Goal: Task Accomplishment & Management: Complete application form

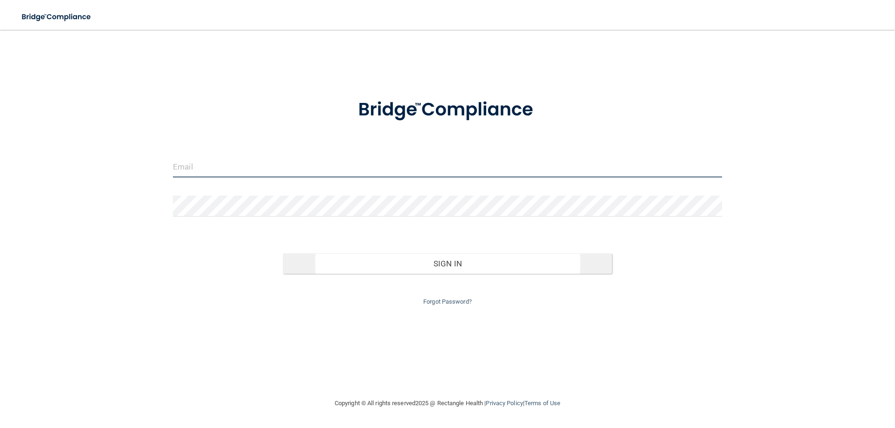
type input "[PERSON_NAME][EMAIL_ADDRESS][DOMAIN_NAME]"
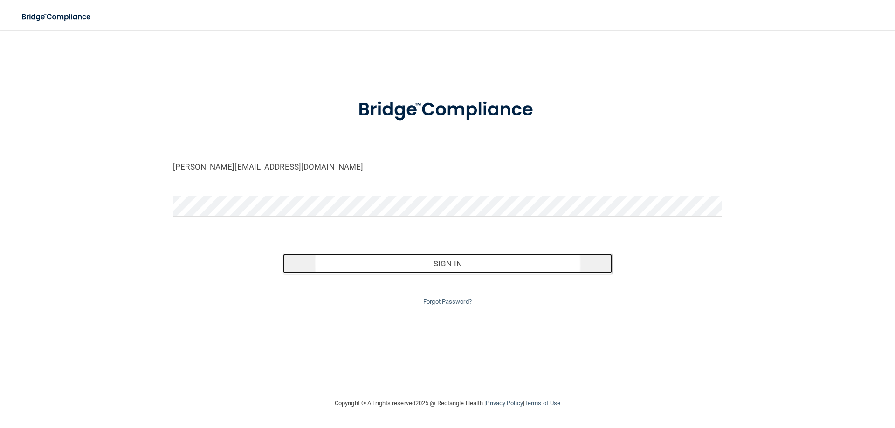
click at [461, 266] on button "Sign In" at bounding box center [447, 264] width 329 height 21
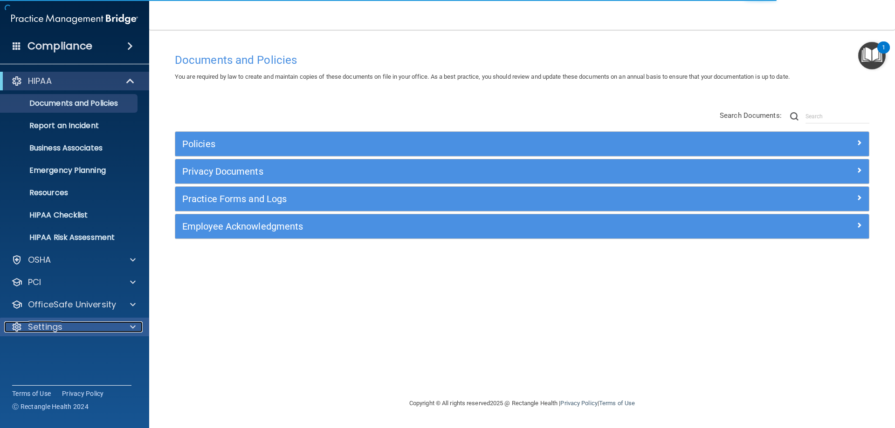
click at [51, 332] on p "Settings" at bounding box center [45, 327] width 34 height 11
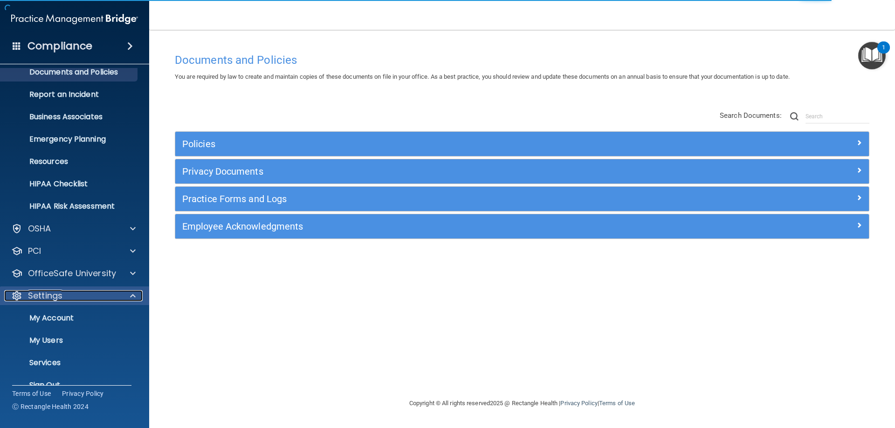
scroll to position [48, 0]
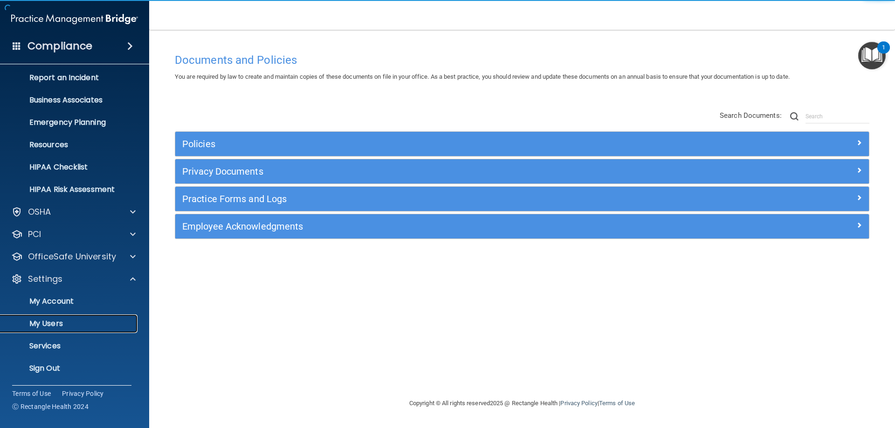
click at [55, 323] on p "My Users" at bounding box center [69, 323] width 127 height 9
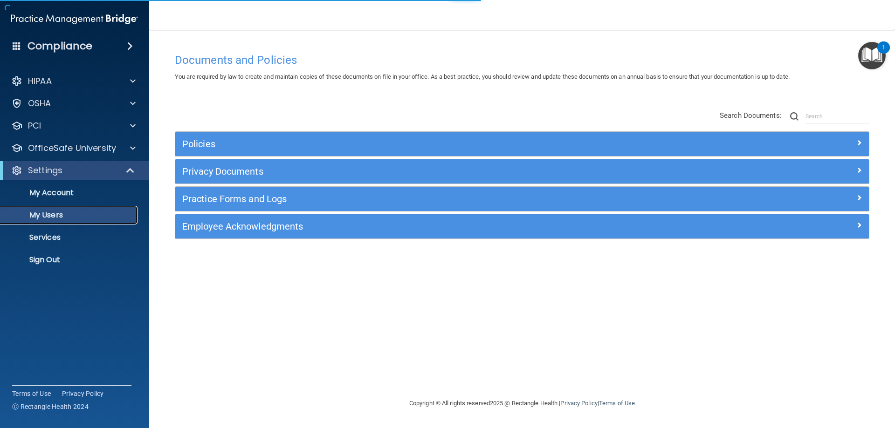
select select "20"
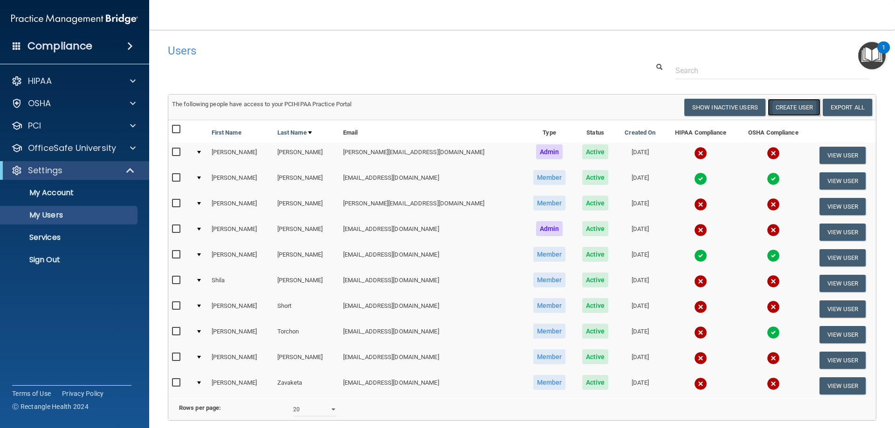
click at [793, 105] on button "Create User" at bounding box center [794, 107] width 53 height 17
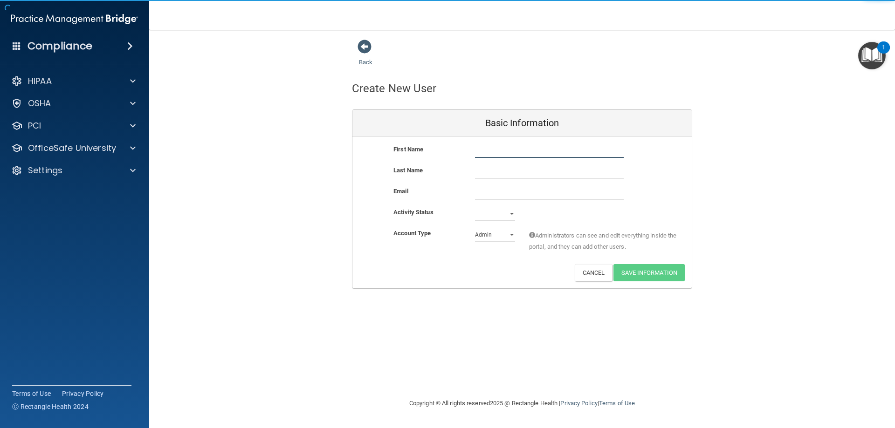
click at [482, 153] on input "text" at bounding box center [549, 151] width 149 height 14
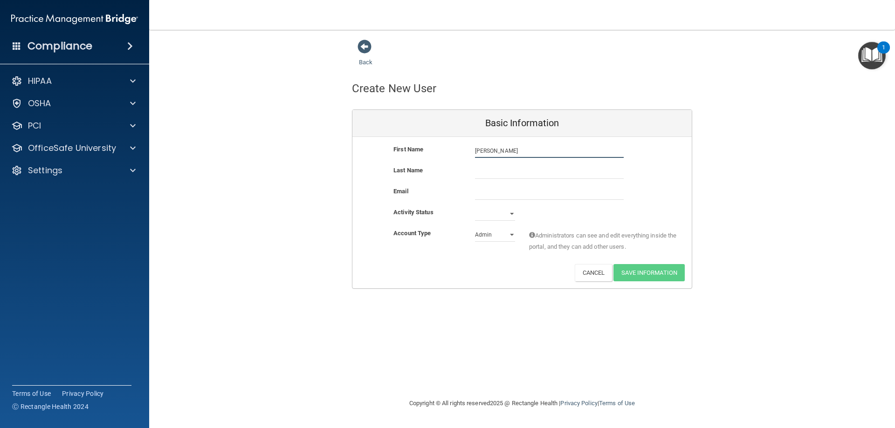
type input "[PERSON_NAME]"
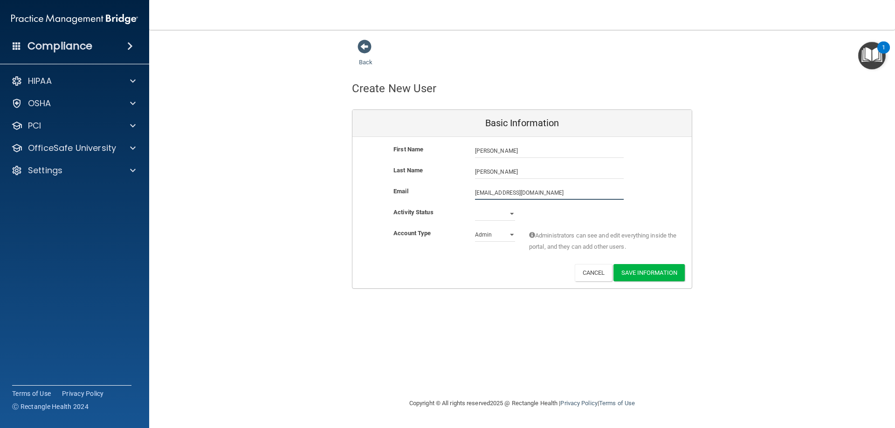
type input "[EMAIL_ADDRESS][DOMAIN_NAME]"
click at [488, 215] on select "Active Inactive" at bounding box center [495, 214] width 40 height 14
select select "active"
click at [475, 207] on select "Active Inactive" at bounding box center [495, 214] width 40 height 14
click at [494, 235] on select "Admin Member" at bounding box center [495, 235] width 40 height 14
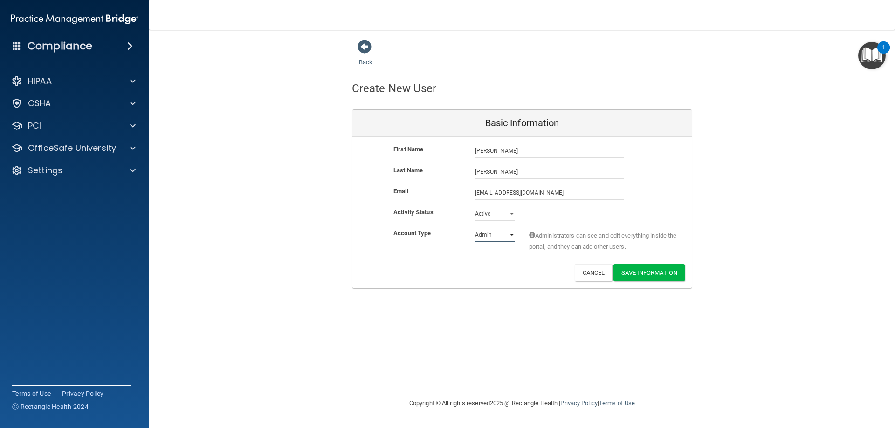
select select "practice_member"
click at [475, 228] on select "Admin Member" at bounding box center [495, 235] width 40 height 14
click at [659, 274] on button "Save Information" at bounding box center [648, 272] width 71 height 17
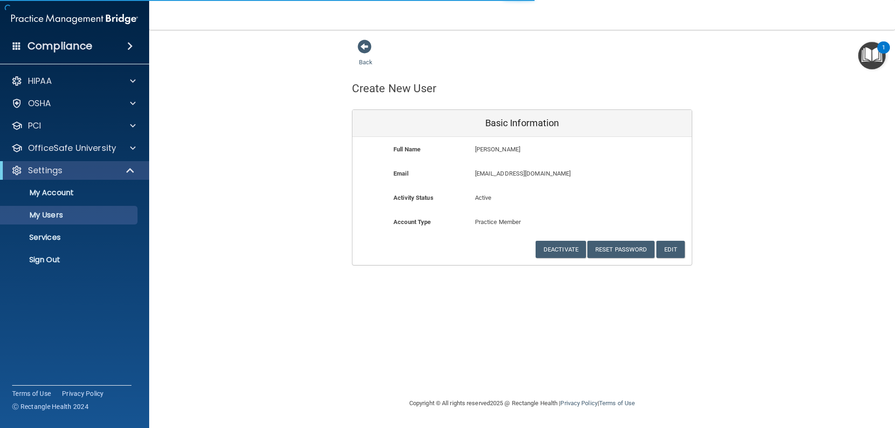
select select "20"
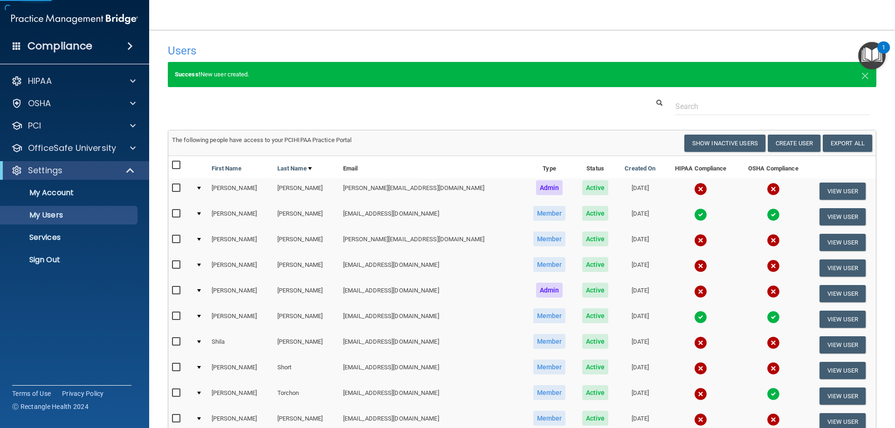
click at [533, 313] on span "Member" at bounding box center [549, 315] width 33 height 15
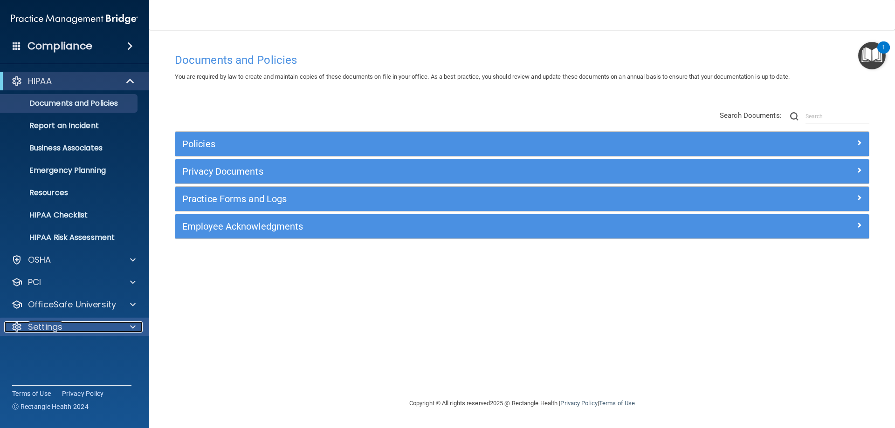
click at [57, 328] on p "Settings" at bounding box center [45, 327] width 34 height 11
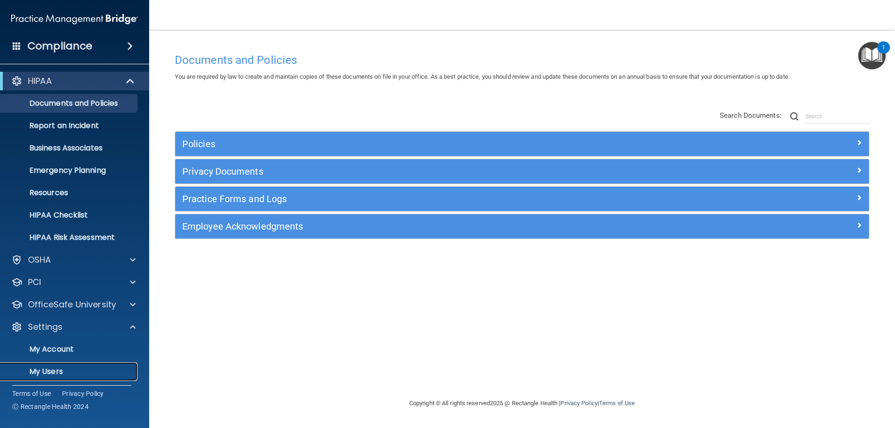
click at [58, 370] on p "My Users" at bounding box center [69, 371] width 127 height 9
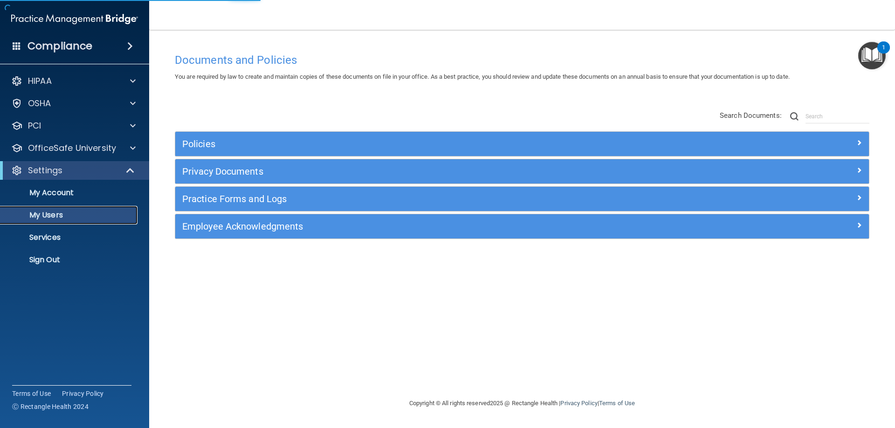
select select "20"
